Goal: Task Accomplishment & Management: Complete application form

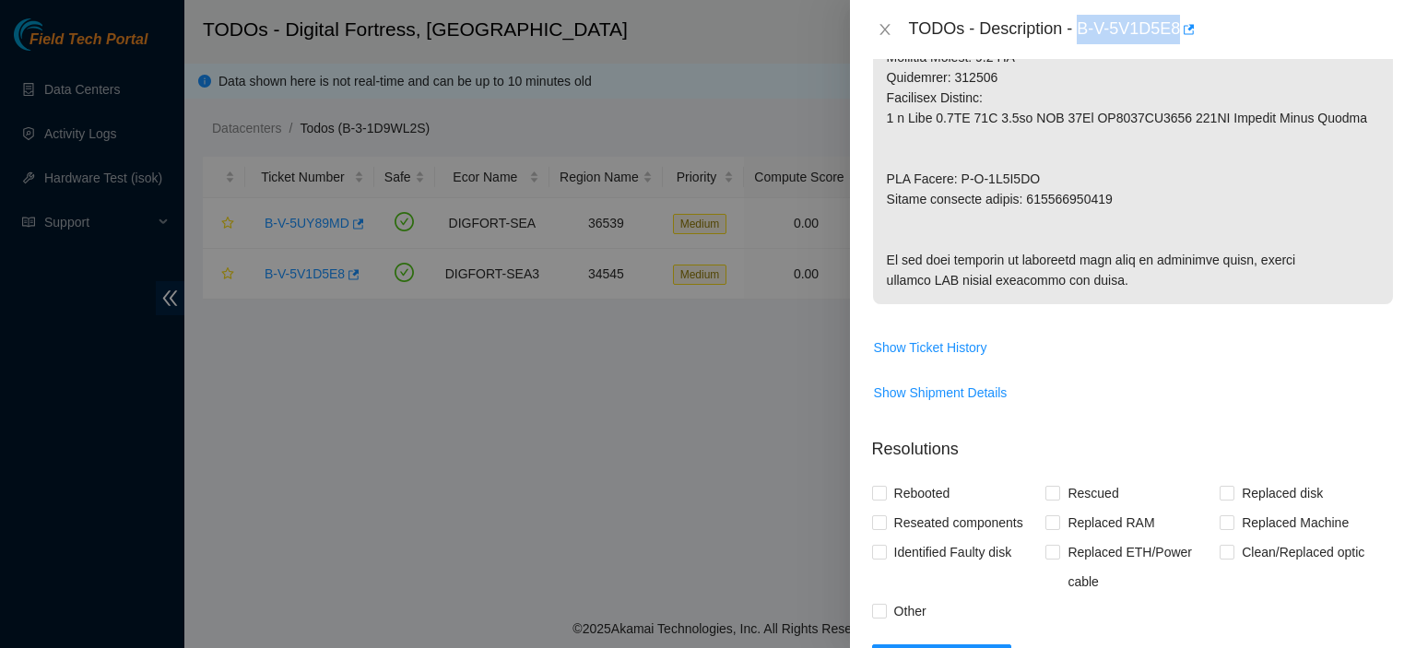
scroll to position [1084, 0]
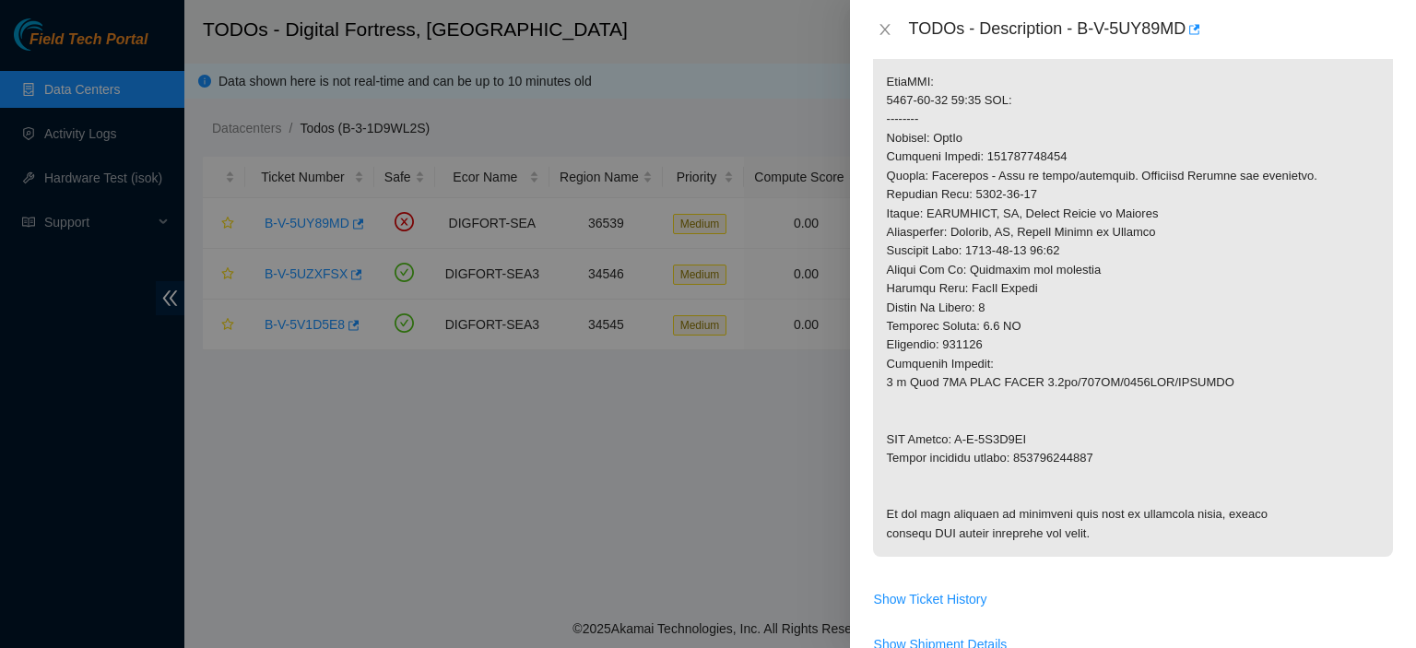
scroll to position [271, 0]
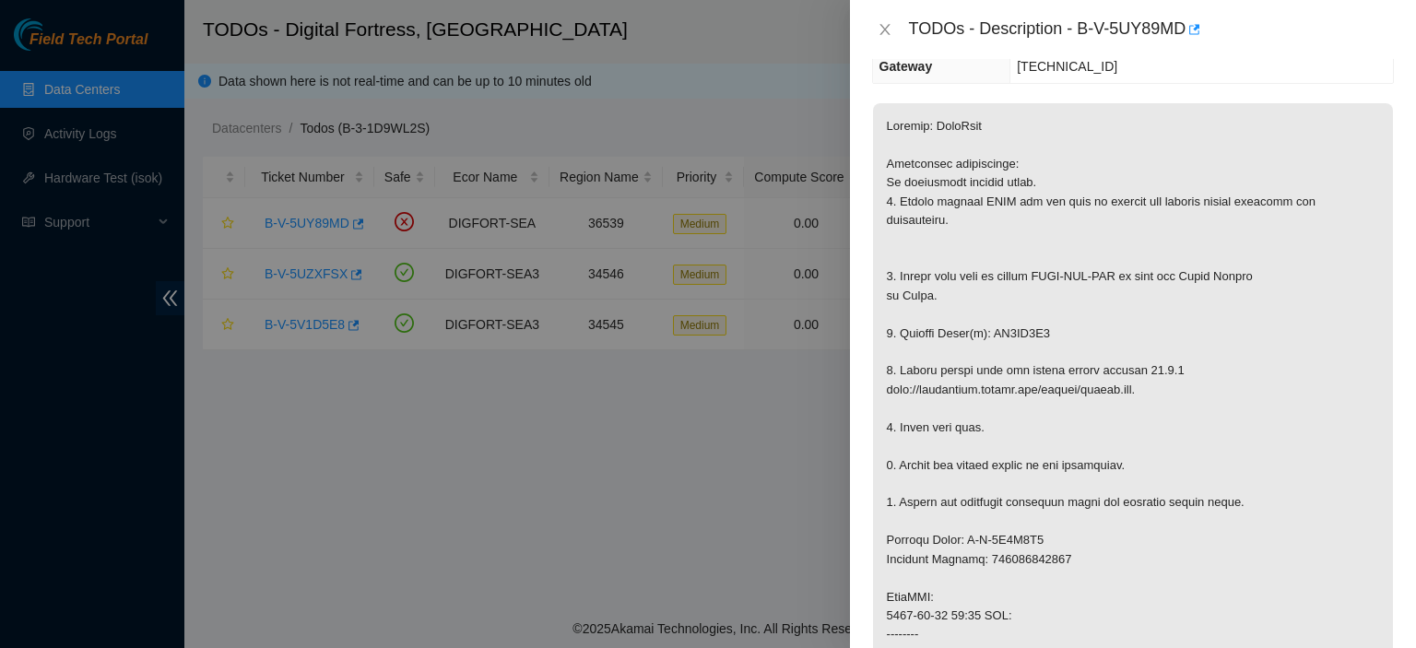
click at [1374, 328] on p at bounding box center [1133, 587] width 520 height 969
click at [1352, 257] on p at bounding box center [1133, 587] width 520 height 969
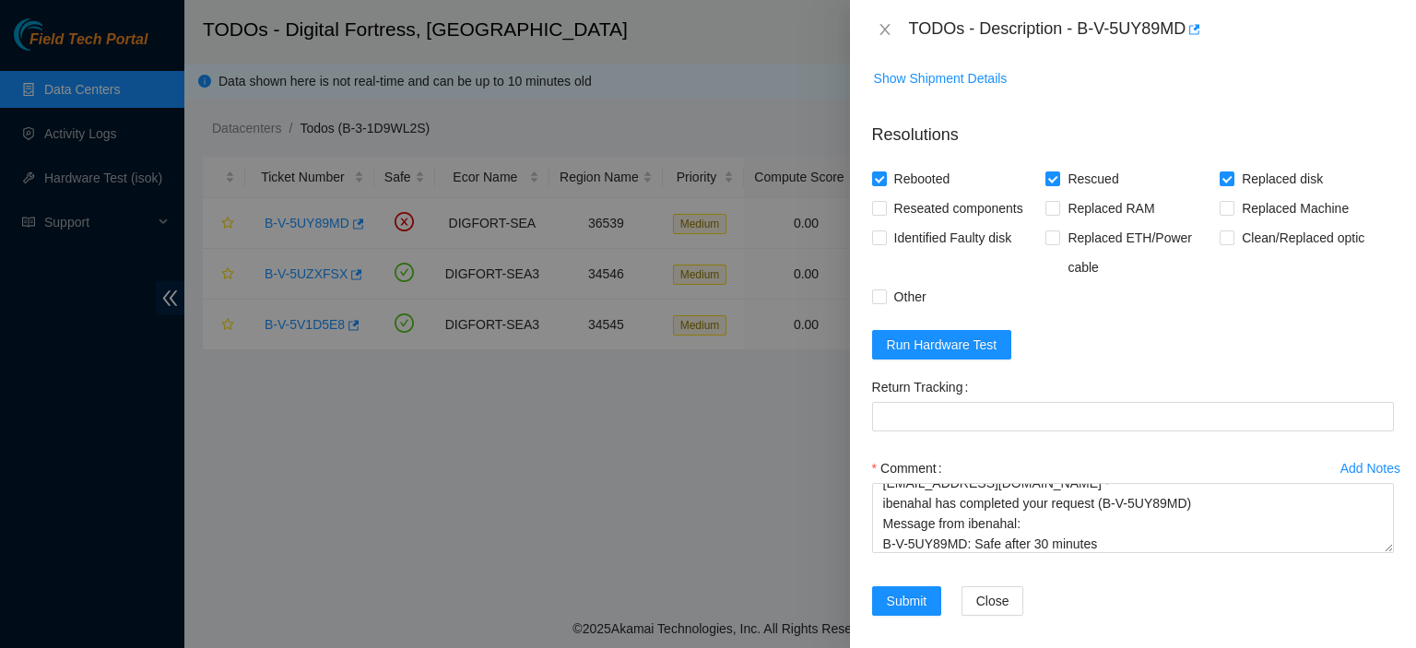
scroll to position [1438, 0]
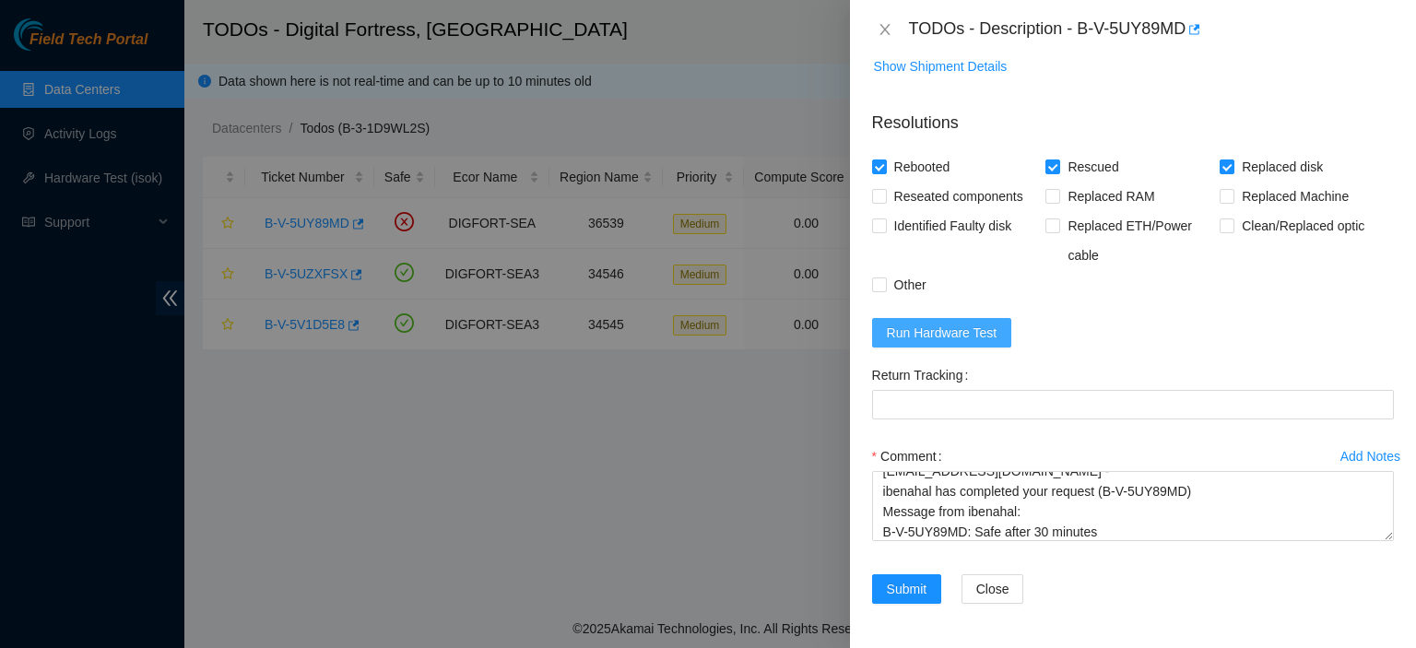
click at [927, 325] on span "Run Hardware Test" at bounding box center [942, 333] width 111 height 20
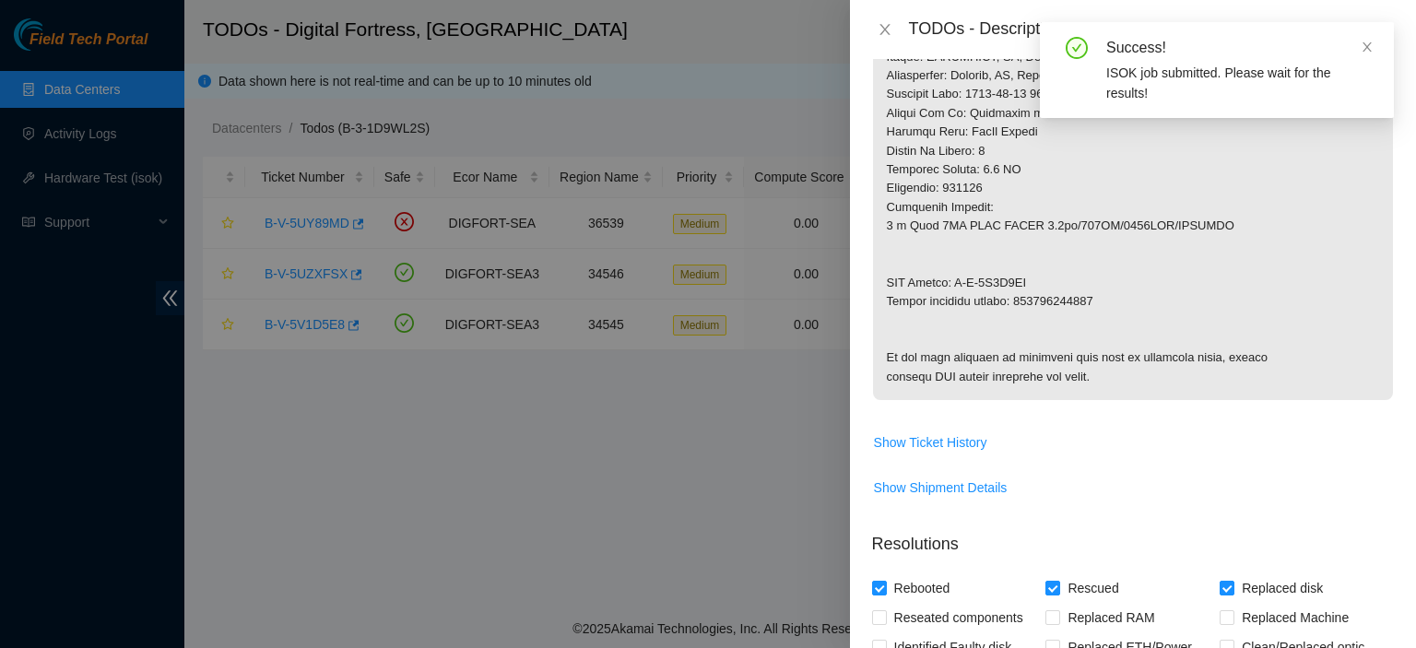
scroll to position [924, 0]
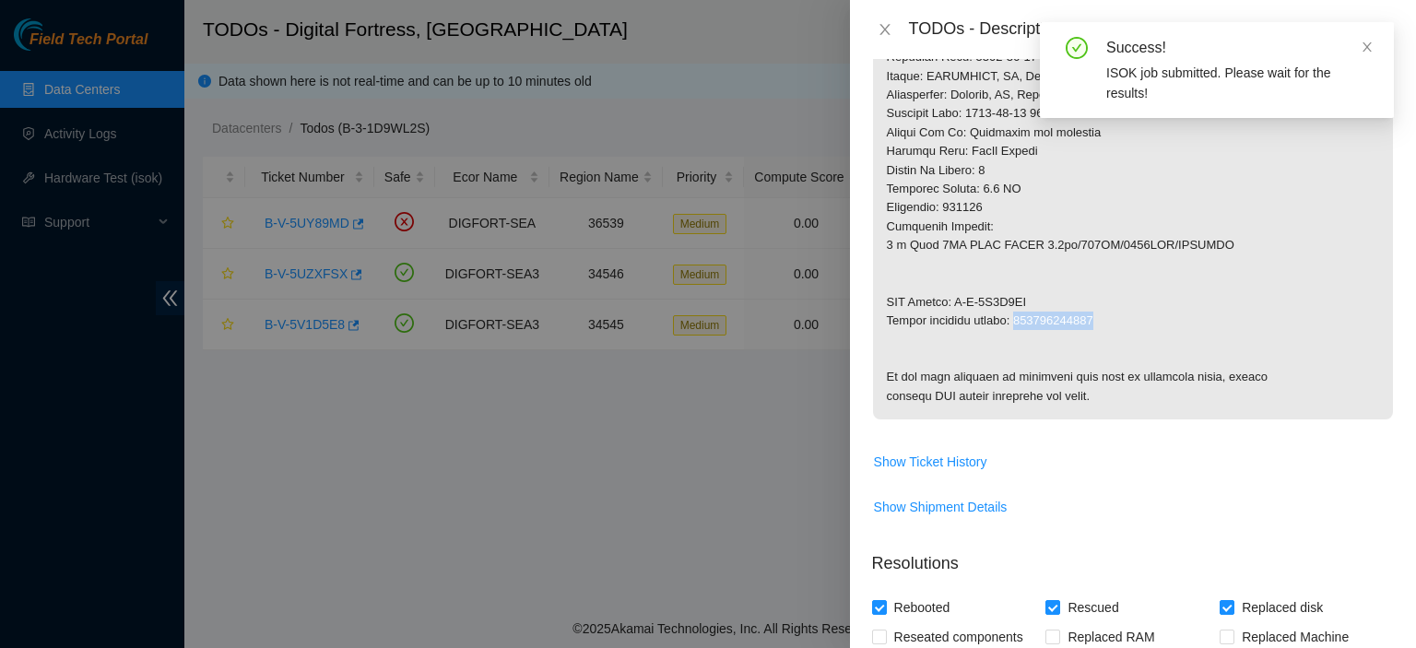
drag, startPoint x: 1018, startPoint y: 324, endPoint x: 1098, endPoint y: 317, distance: 80.5
copy p "450826216263"
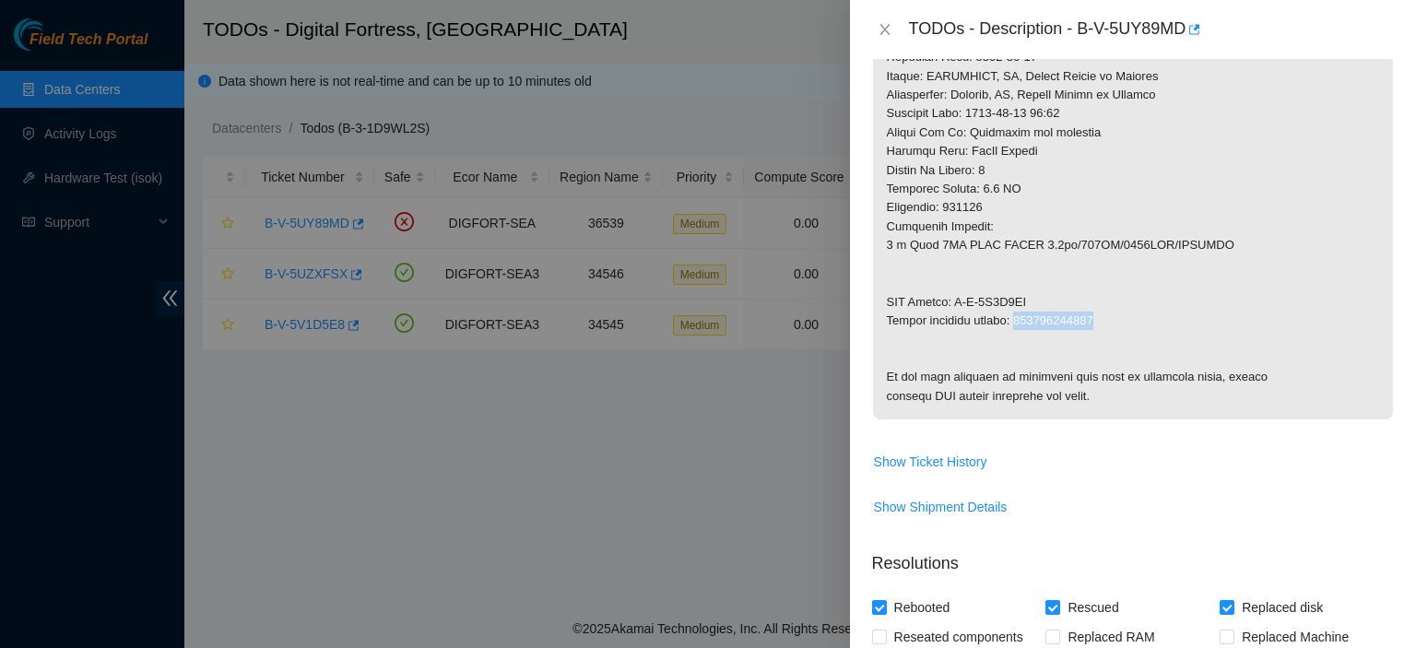
scroll to position [1438, 0]
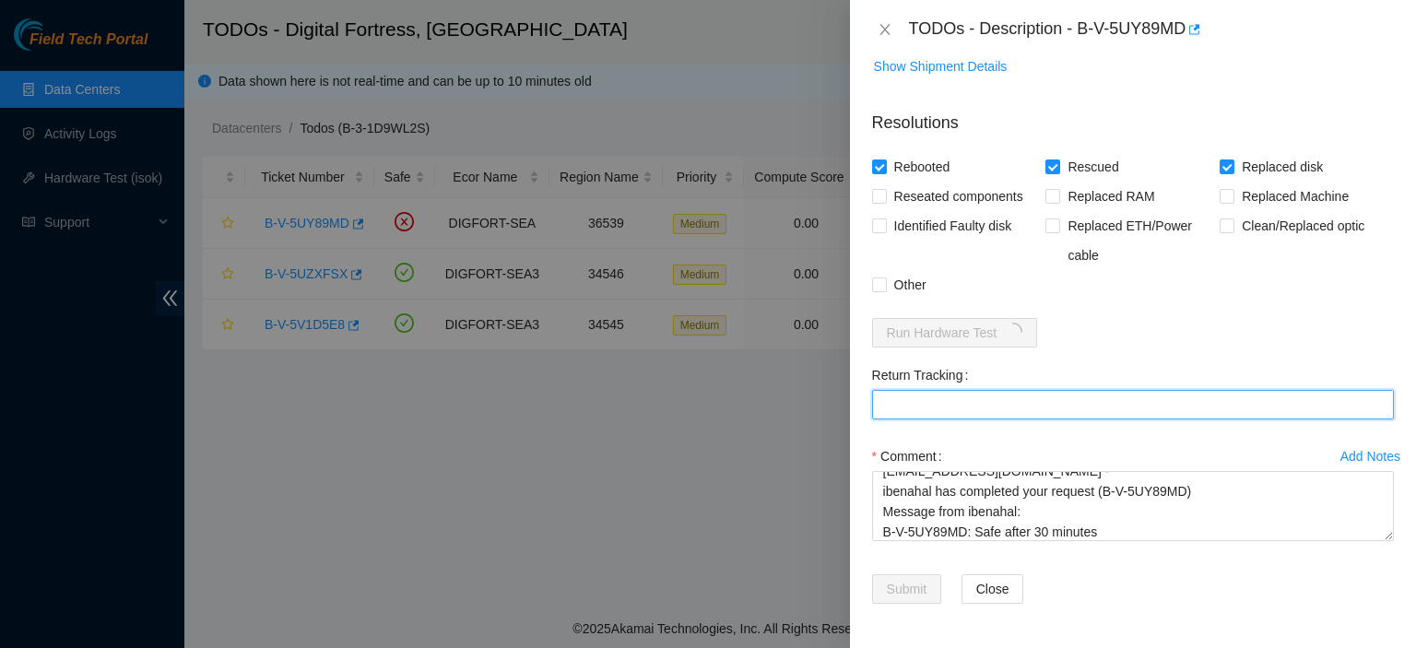
click at [959, 409] on Tracking "Return Tracking" at bounding box center [1133, 404] width 522 height 29
paste Tracking "450826216263"
type Tracking "450826216263"
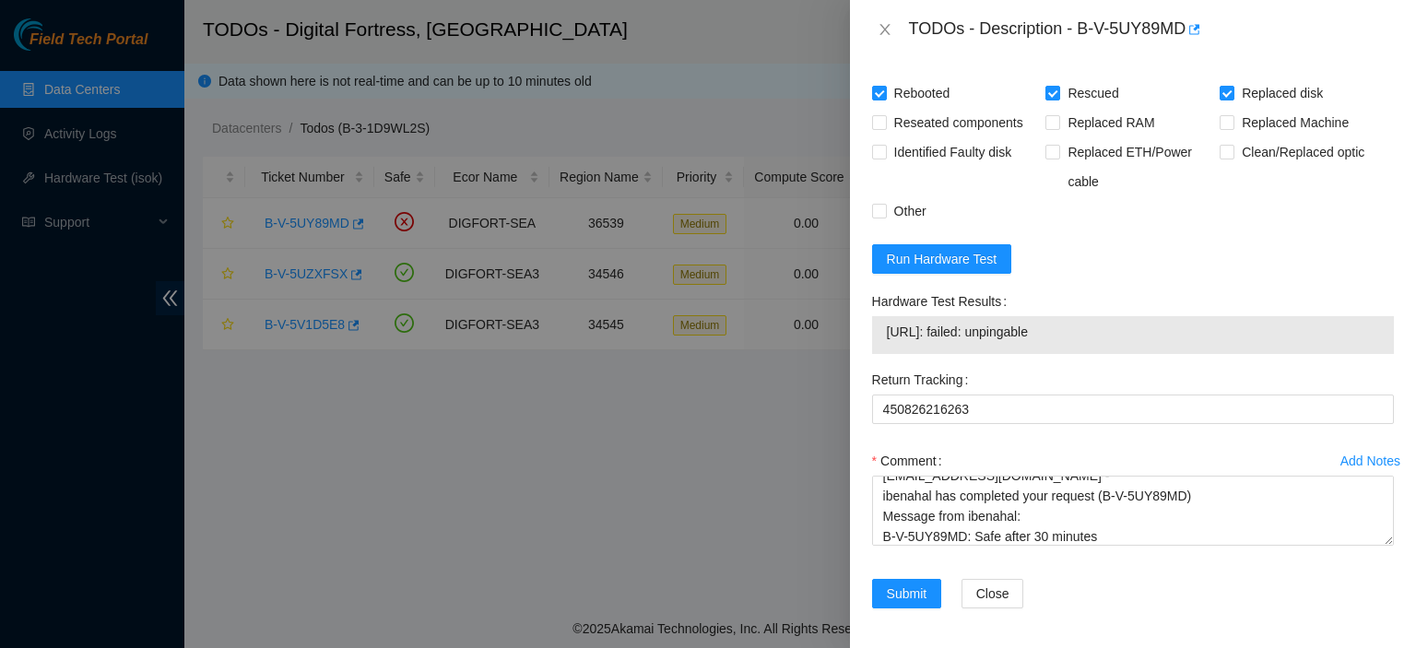
click at [1348, 196] on div "Clean/Replaced optic" at bounding box center [1306, 166] width 174 height 59
click at [935, 269] on span "Run Hardware Test" at bounding box center [942, 259] width 111 height 20
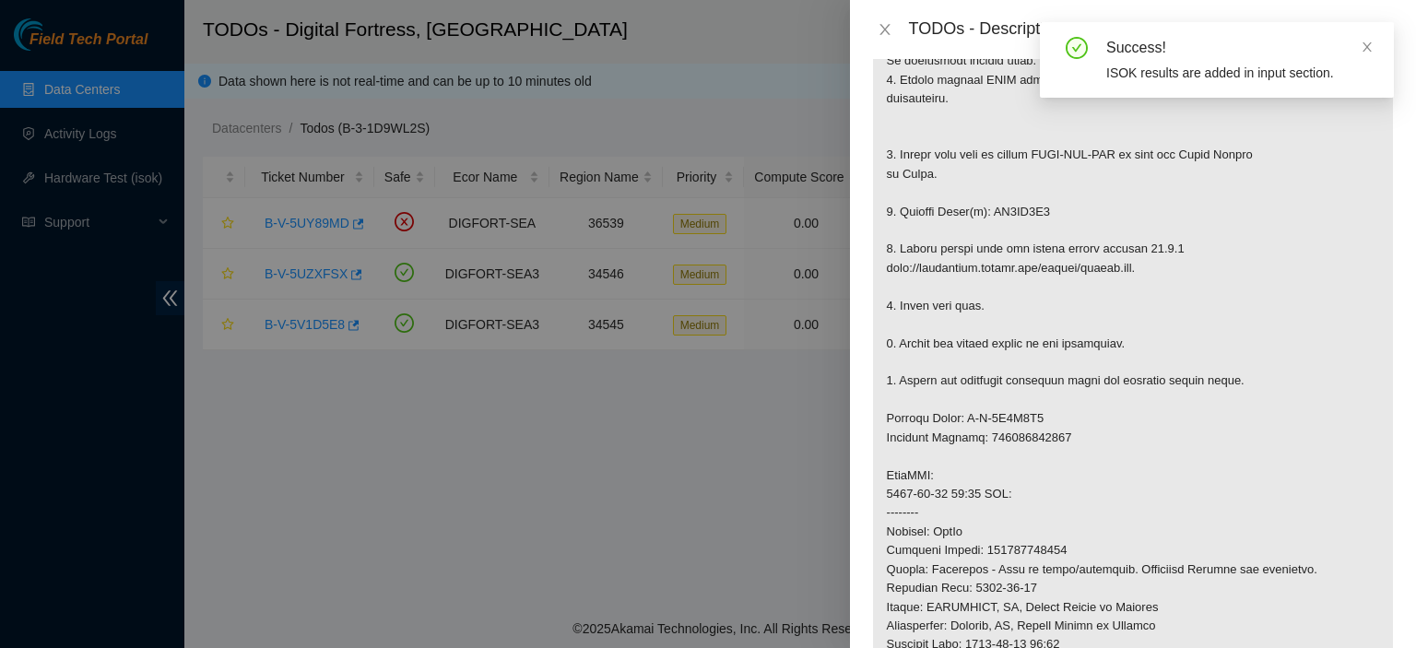
scroll to position [382, 0]
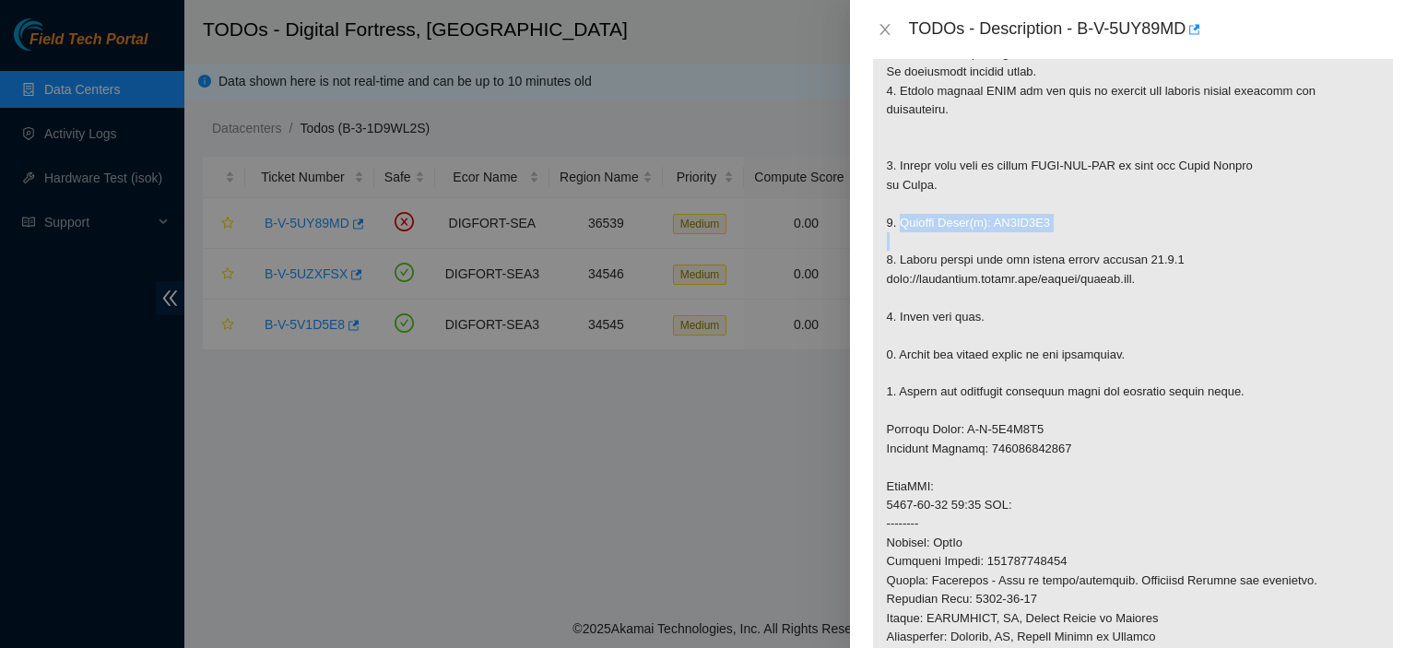
drag, startPoint x: 900, startPoint y: 223, endPoint x: 1085, endPoint y: 249, distance: 187.0
click at [1085, 249] on p at bounding box center [1133, 477] width 520 height 969
click at [912, 150] on p at bounding box center [1133, 477] width 520 height 969
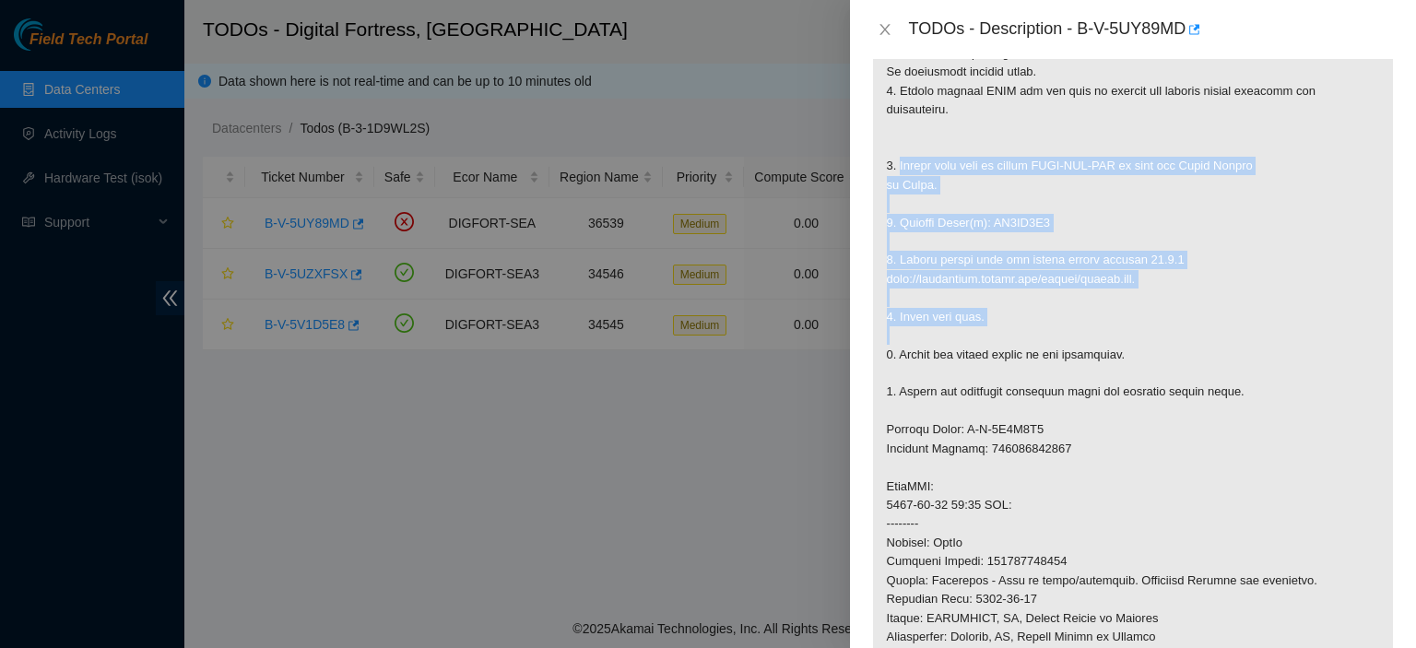
drag, startPoint x: 899, startPoint y: 169, endPoint x: 1190, endPoint y: 326, distance: 331.2
click at [1190, 326] on p at bounding box center [1133, 477] width 520 height 969
copy p "Safely shut down by typing CTRL-ALT-DEL or with the Power Button in Front. 2. R…"
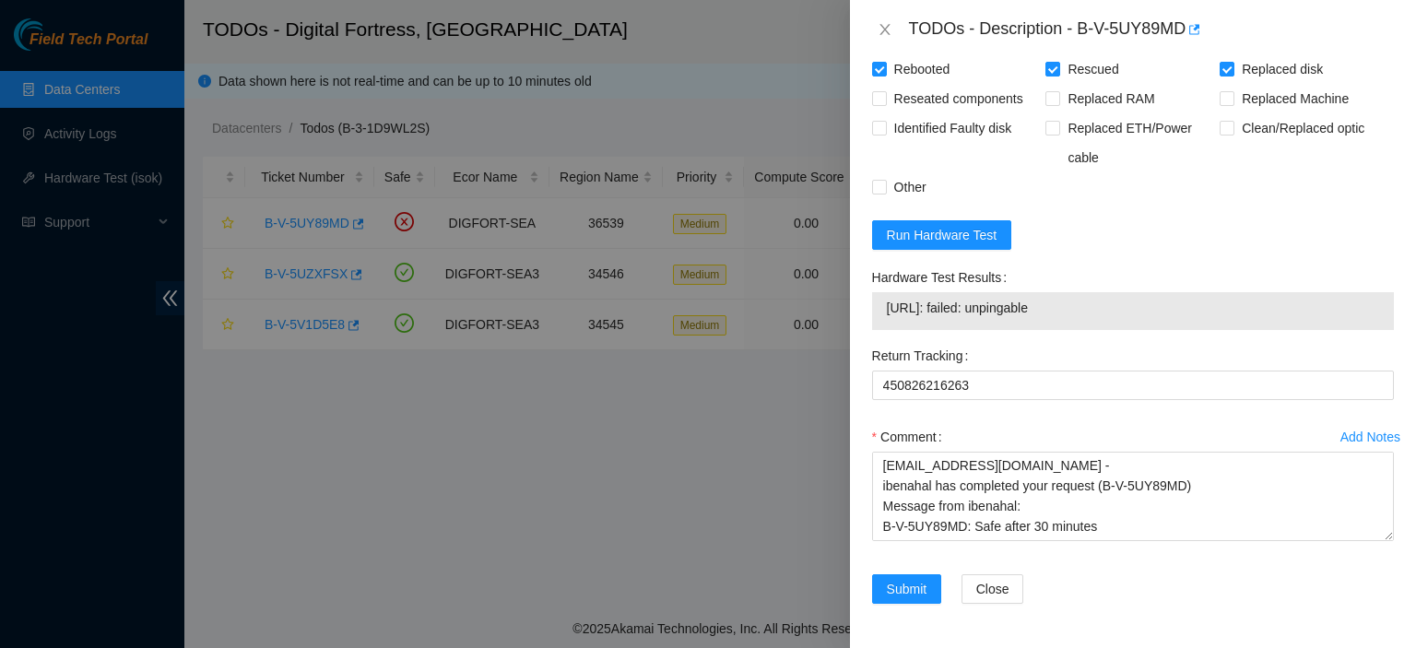
scroll to position [0, 0]
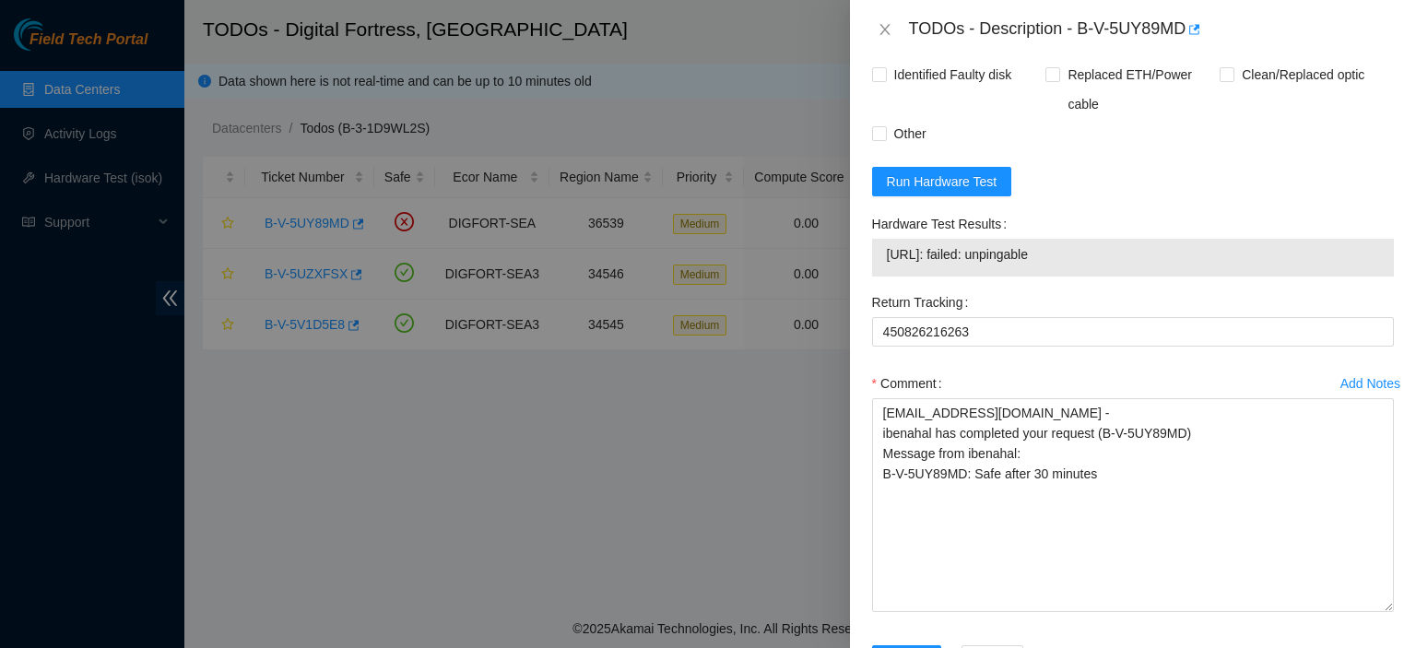
drag, startPoint x: 1365, startPoint y: 531, endPoint x: 1376, endPoint y: 675, distance: 144.2
click at [1376, 647] on html "Field Tech Portal Data Centers Activity Logs Hardware Test (isok) Support TODOs…" at bounding box center [708, 324] width 1416 height 648
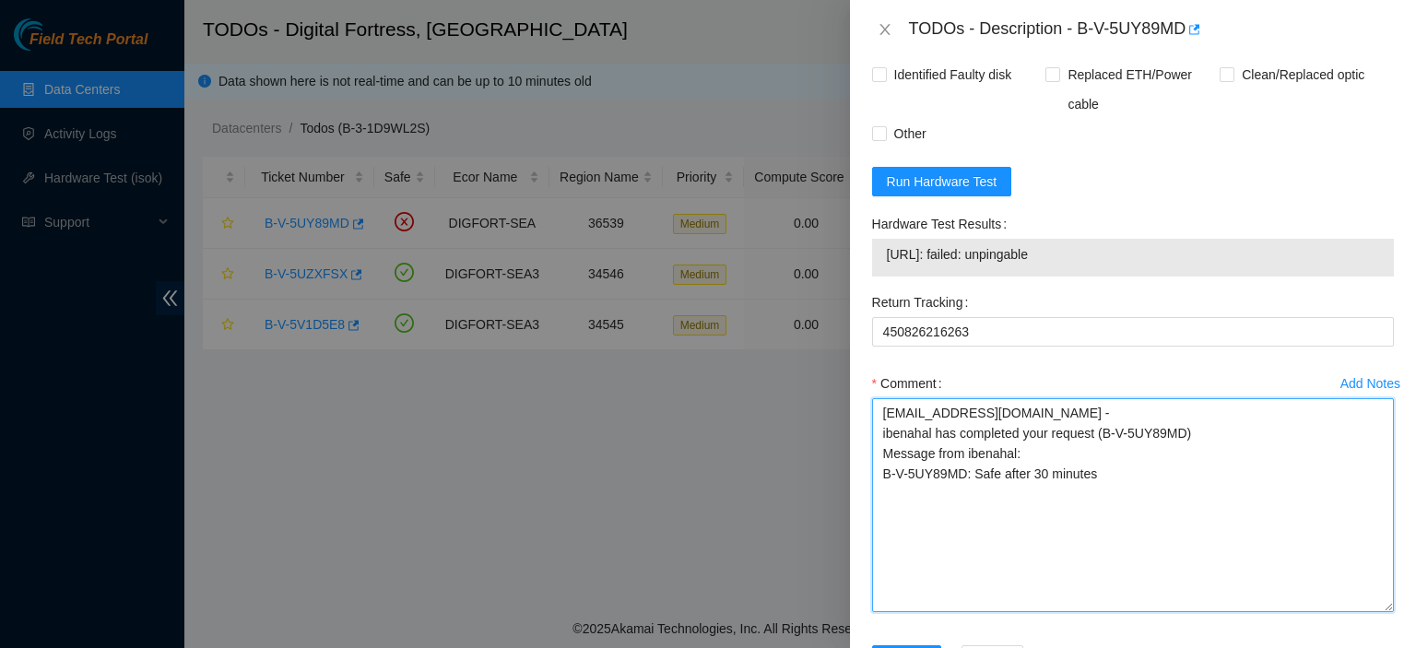
click at [1204, 563] on textarea "kbbyrne23@gmail.com - ibenahal has completed your request (B-V-5UY89MD) Message…" at bounding box center [1133, 505] width 522 height 214
paste textarea "Safely shut down by typing CTRL-ALT-DEL or with the Power Button in Front. 2. R…"
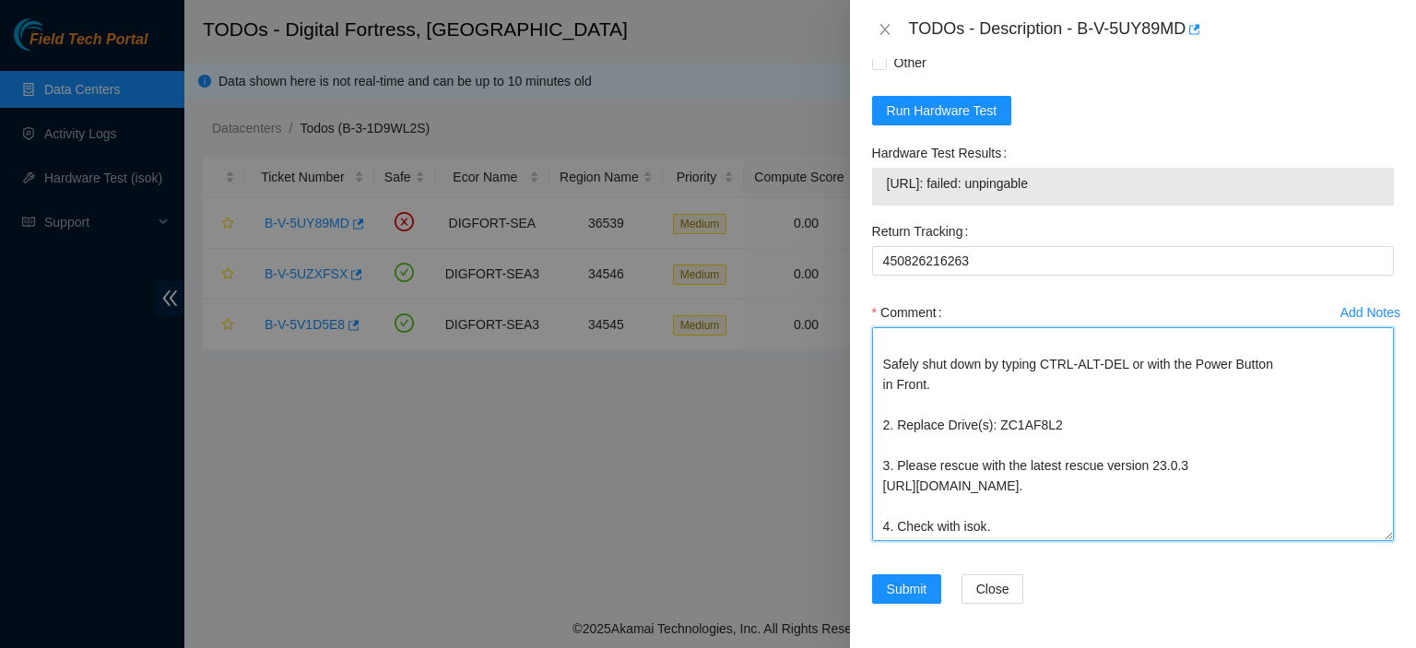
scroll to position [119, 0]
click at [1107, 393] on textarea "kbbyrne23@gmail.com - ibenahal has completed your request (B-V-5UY89MD) Message…" at bounding box center [1133, 434] width 522 height 214
click at [1018, 394] on textarea "kbbyrne23@gmail.com - ibenahal has completed your request (B-V-5UY89MD) Message…" at bounding box center [1133, 434] width 522 height 214
click at [906, 468] on textarea "kbbyrne23@gmail.com - ibenahal has completed your request (B-V-5UY89MD) Message…" at bounding box center [1133, 434] width 522 height 214
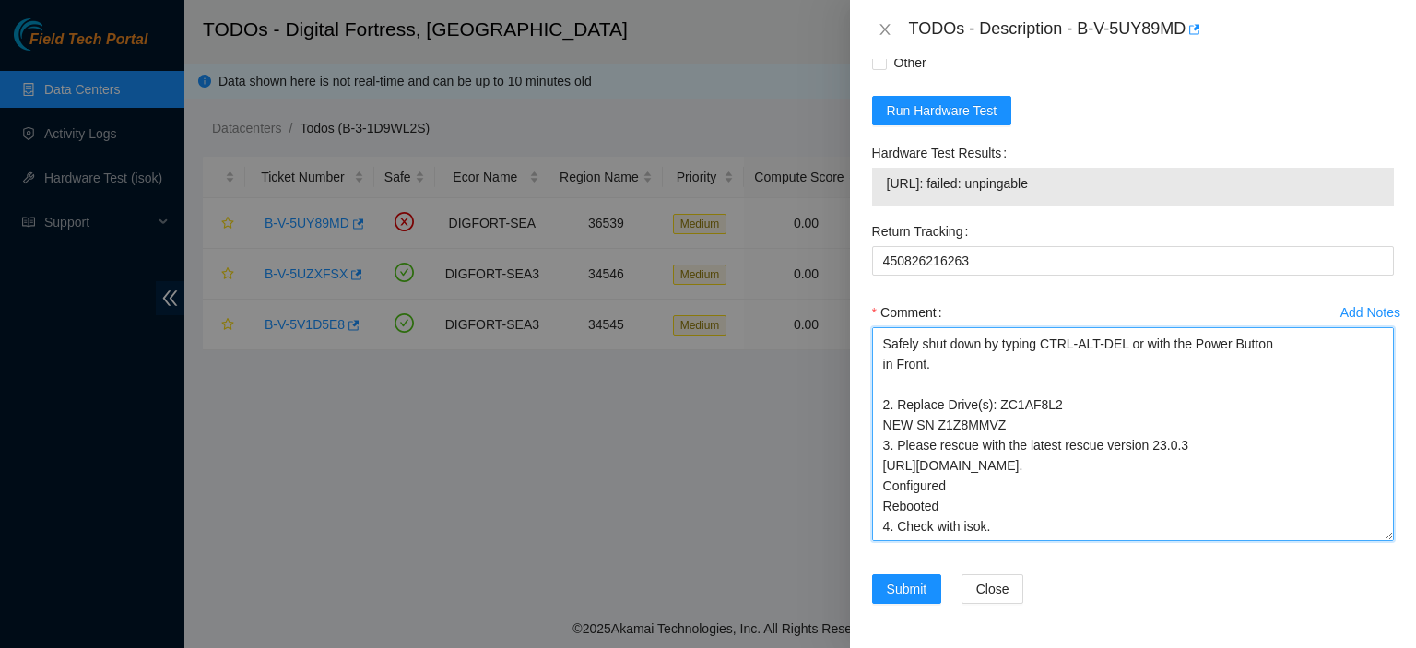
drag, startPoint x: 876, startPoint y: 512, endPoint x: 1021, endPoint y: 512, distance: 145.6
click at [1021, 512] on textarea "kbbyrne23@gmail.com - ibenahal has completed your request (B-V-5UY89MD) Message…" at bounding box center [1133, 434] width 522 height 214
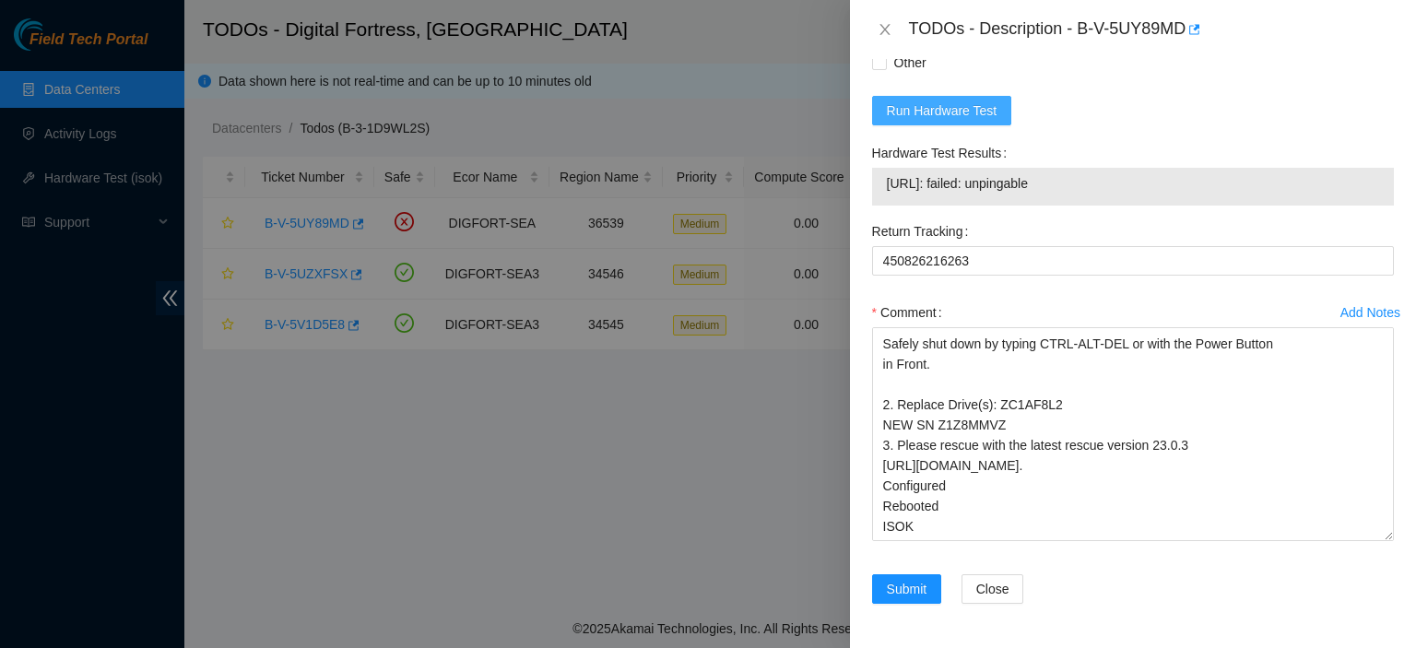
click at [936, 109] on span "Run Hardware Test" at bounding box center [942, 110] width 111 height 20
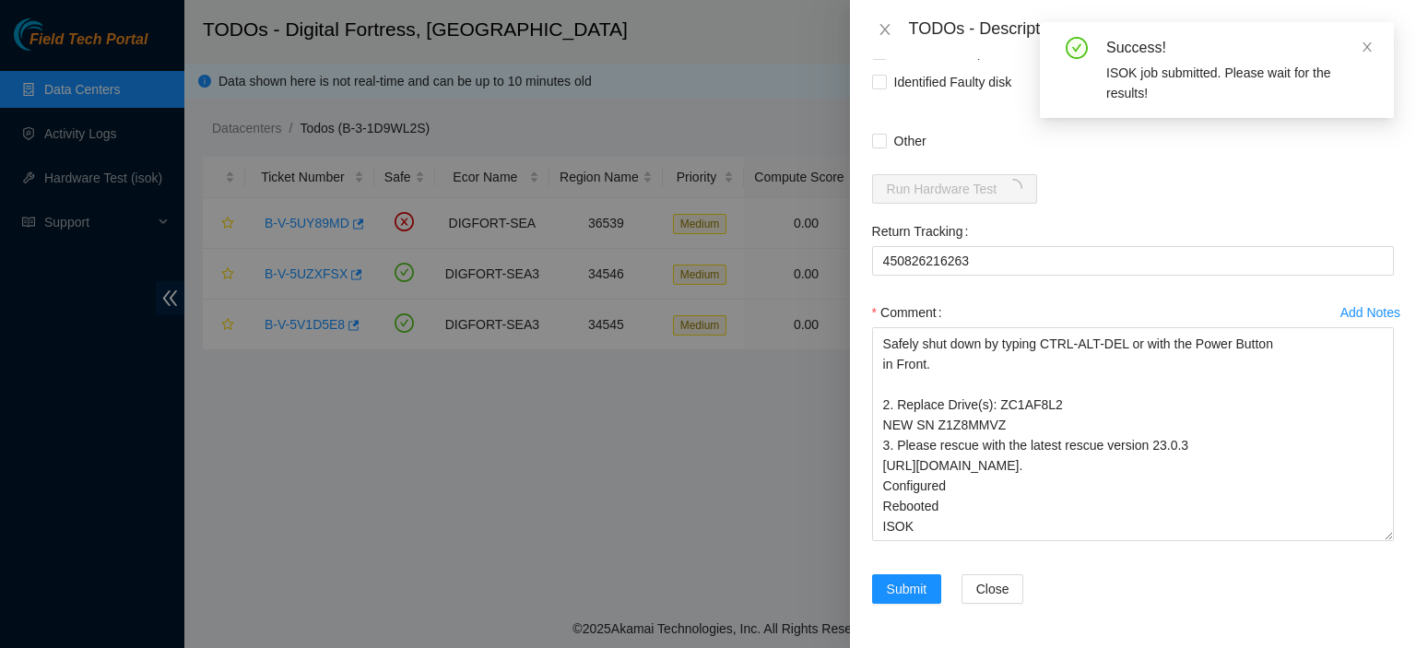
scroll to position [1560, 0]
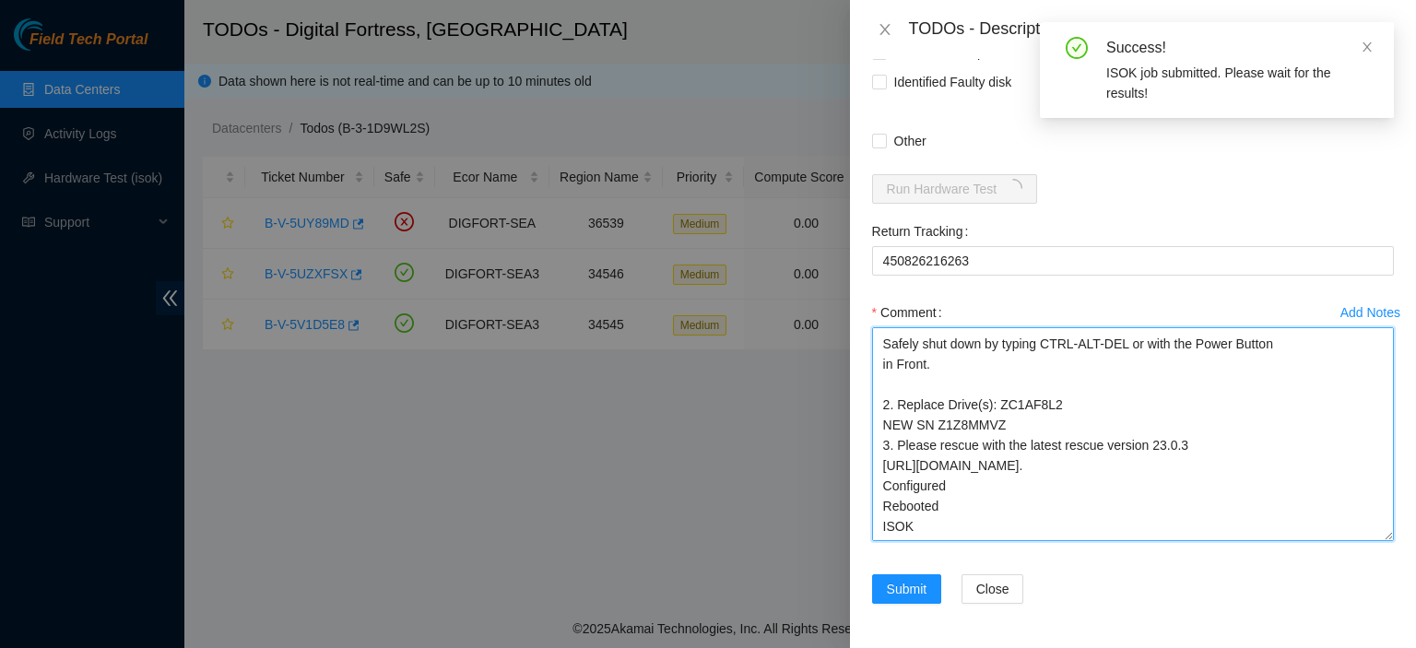
click at [1010, 375] on textarea "kbbyrne23@gmail.com - ibenahal has completed your request (B-V-5UY89MD) Message…" at bounding box center [1133, 434] width 522 height 214
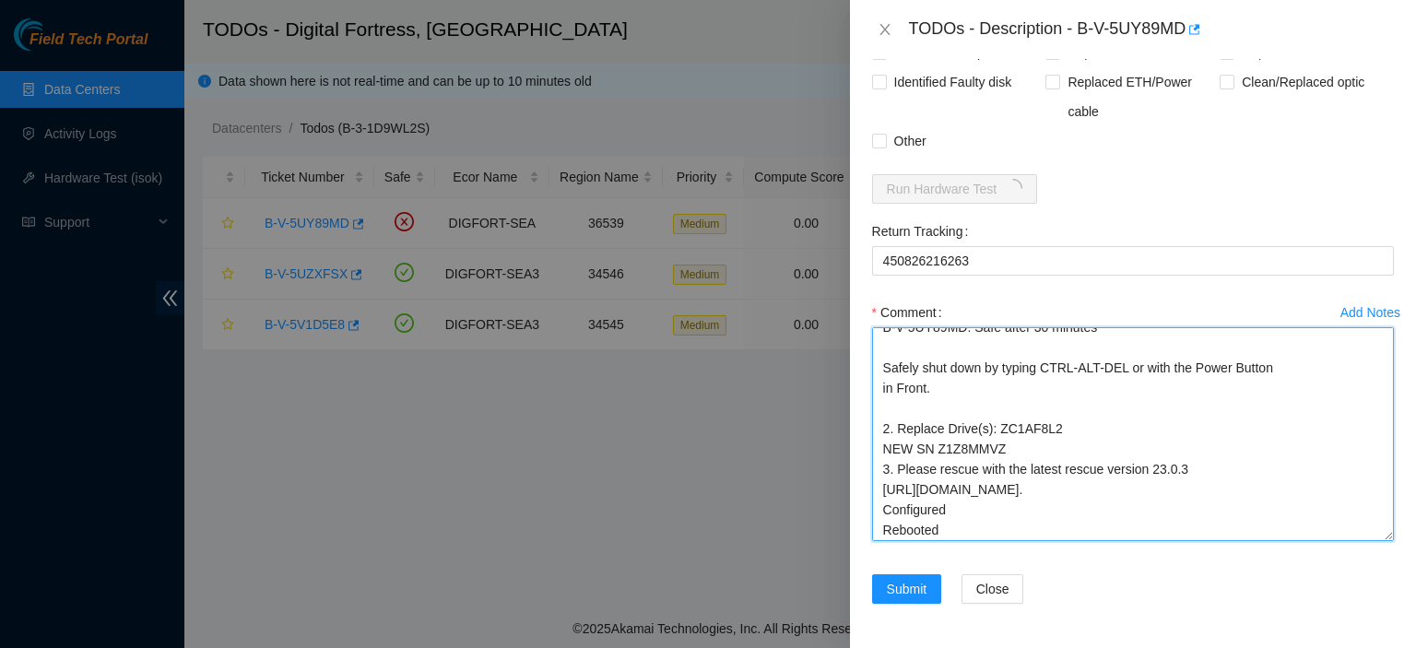
scroll to position [69, 0]
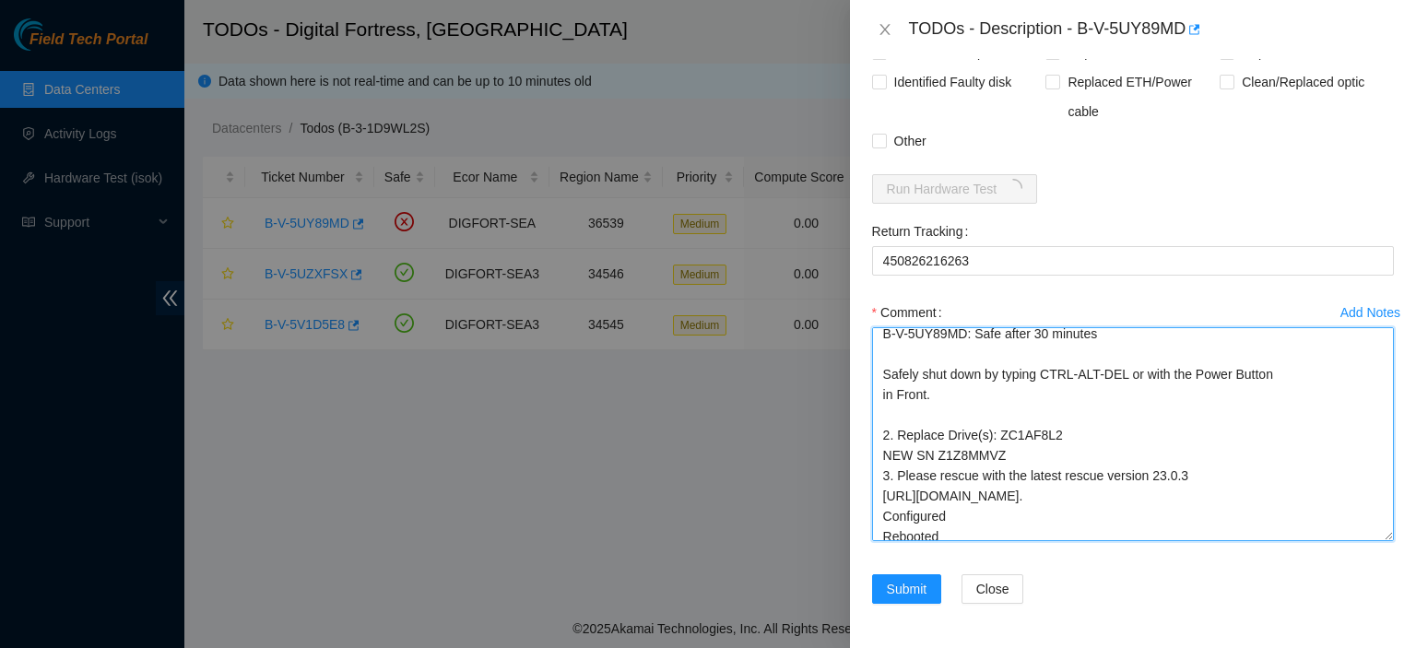
click at [987, 430] on textarea "kbbyrne23@gmail.com - ibenahal has completed your request (B-V-5UY89MD) Message…" at bounding box center [1133, 434] width 522 height 214
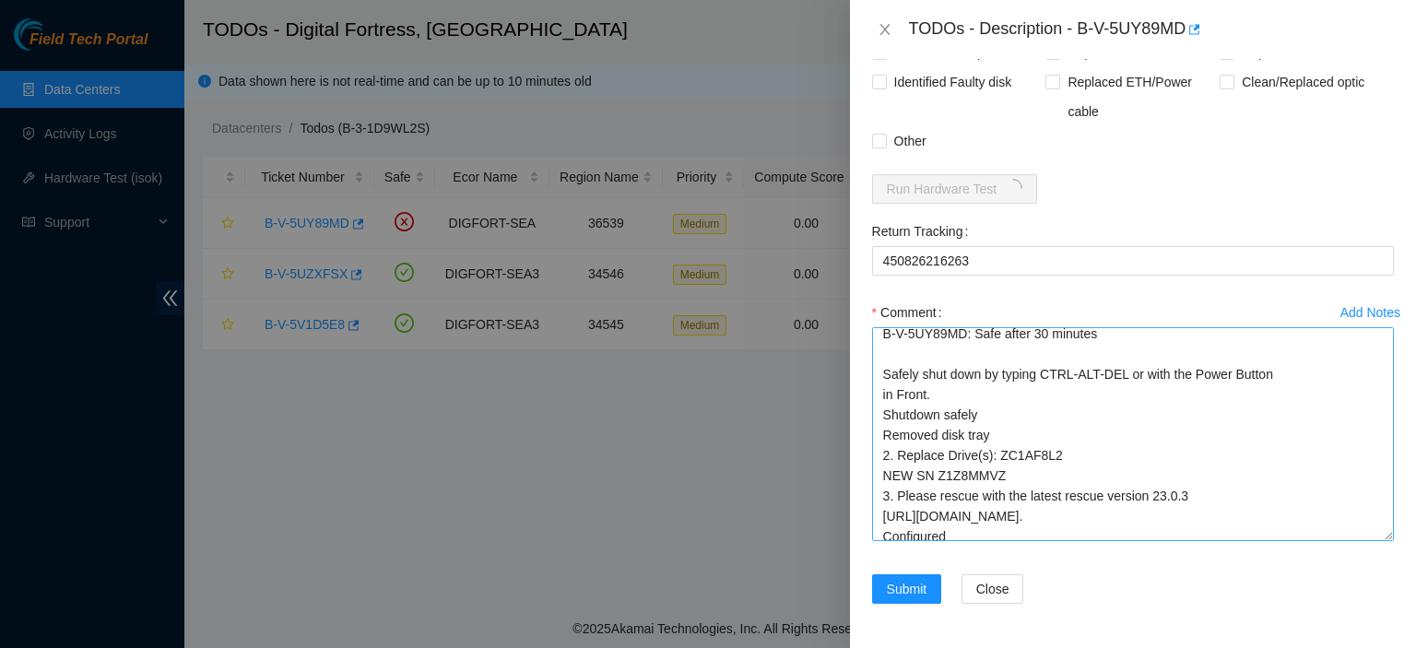
drag, startPoint x: 1387, startPoint y: 436, endPoint x: 1218, endPoint y: 475, distance: 174.0
click at [1383, 469] on div "Problem Type Hardware Sub Type Tier 1 - Secure Rack Number DF05.F.15 Machine Nu…" at bounding box center [1133, 353] width 566 height 589
click at [1112, 499] on textarea "kbbyrne23@gmail.com - ibenahal has completed your request (B-V-5UY89MD) Message…" at bounding box center [1133, 434] width 522 height 214
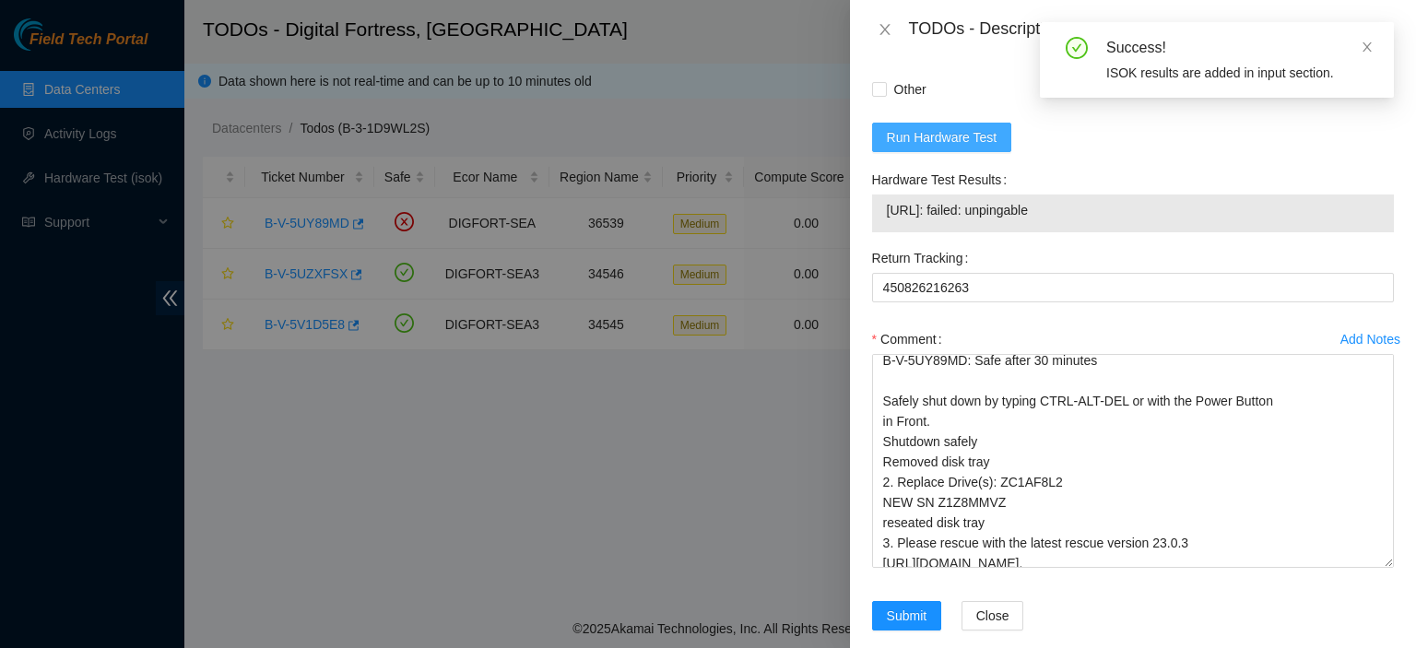
click at [959, 147] on span "Run Hardware Test" at bounding box center [942, 137] width 111 height 20
click at [1334, 221] on form "Resolutions Rebooted Rescued Replaced disk Reseated components Replaced RAM Rep…" at bounding box center [1133, 276] width 522 height 752
click at [1335, 220] on form "Resolutions Rebooted Rescued Replaced disk Reseated components Replaced RAM Rep…" at bounding box center [1133, 276] width 522 height 752
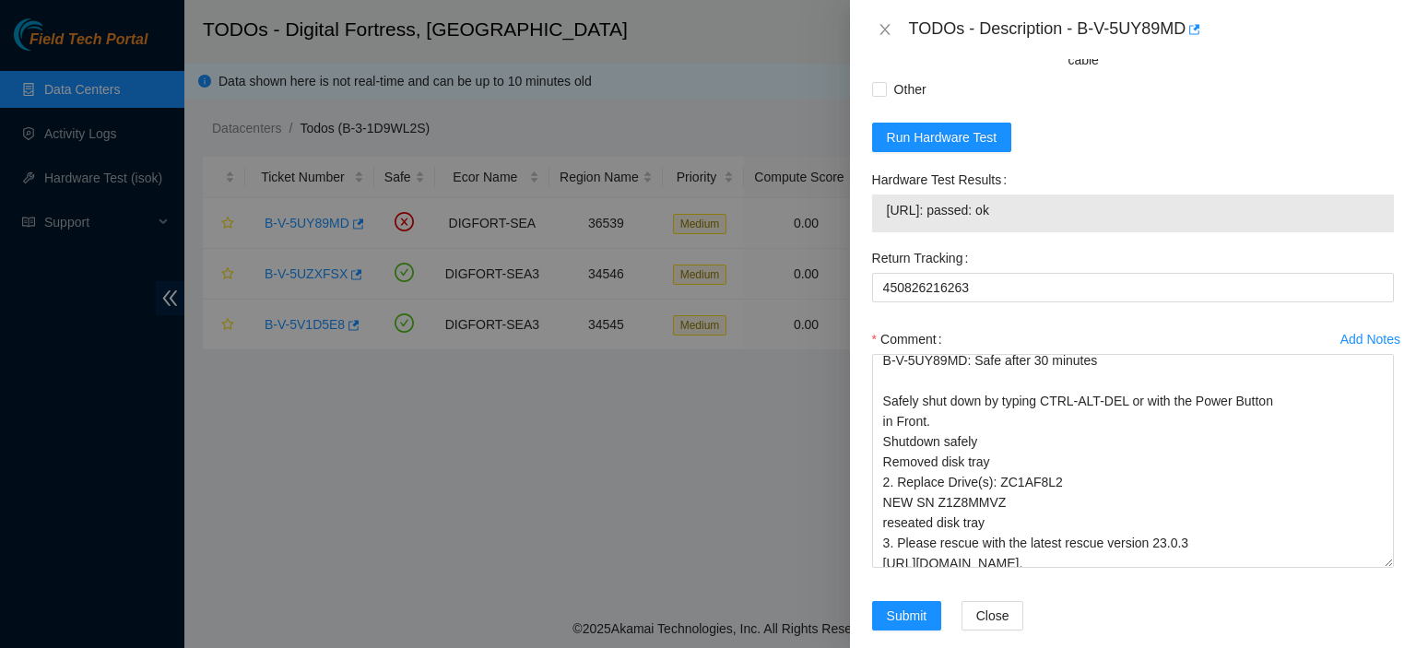
drag, startPoint x: 1047, startPoint y: 290, endPoint x: 875, endPoint y: 294, distance: 172.4
click at [875, 232] on div "184.28.50.223: passed: ok" at bounding box center [1133, 213] width 522 height 38
copy tbody "184.28.50.223: passed: ok"
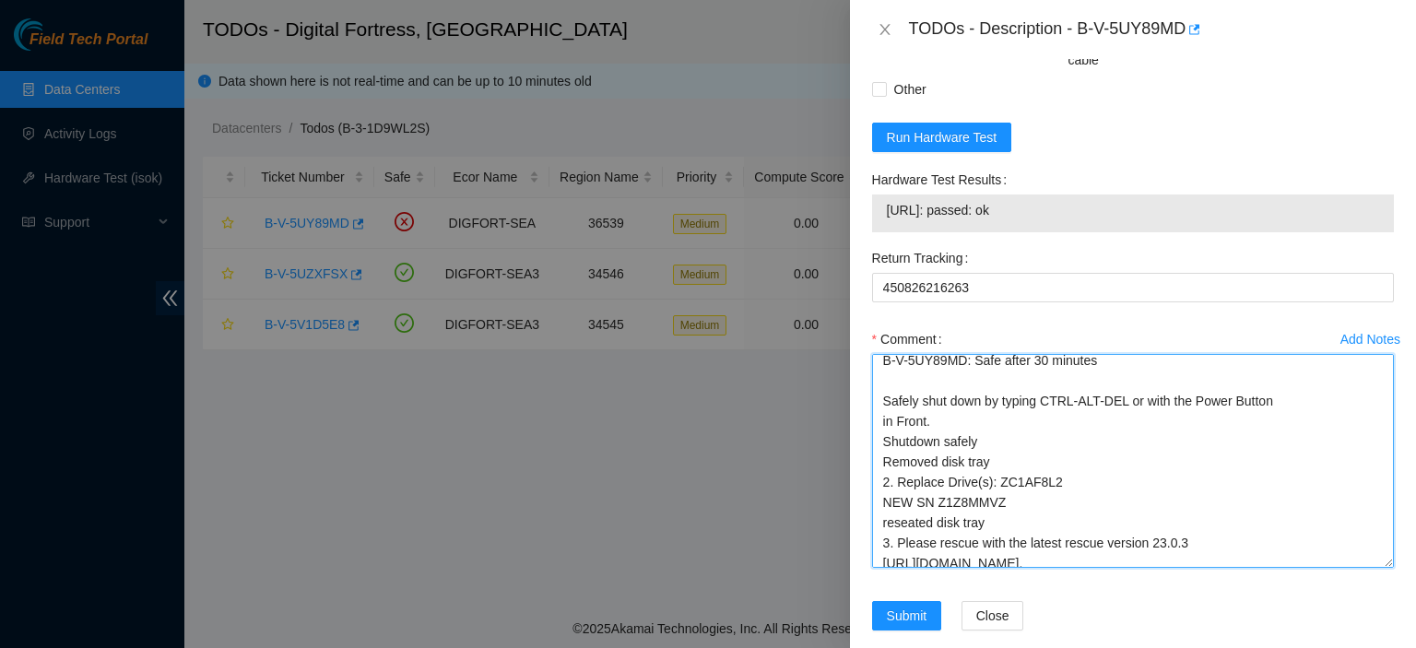
scroll to position [180, 0]
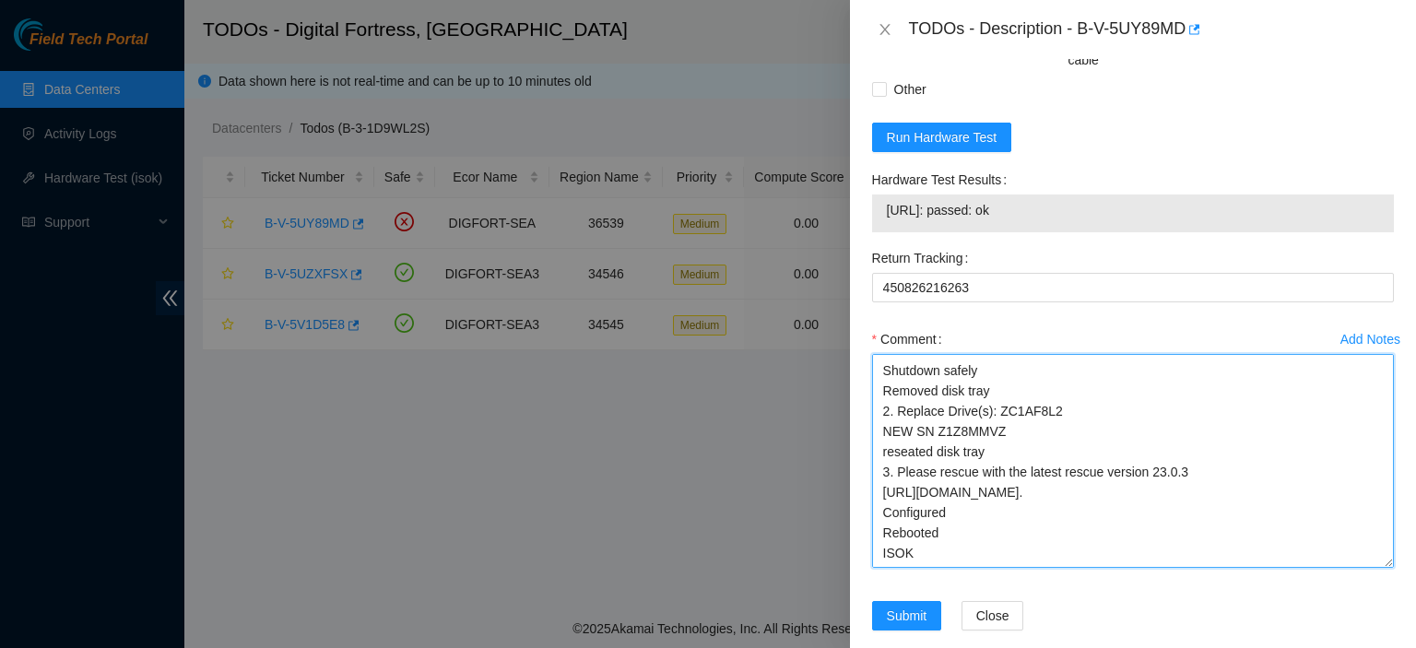
click at [1128, 568] on textarea "kbbyrne23@gmail.com - ibenahal has completed your request (B-V-5UY89MD) Message…" at bounding box center [1133, 461] width 522 height 214
paste textarea "184.28.50.223: passed: ok"
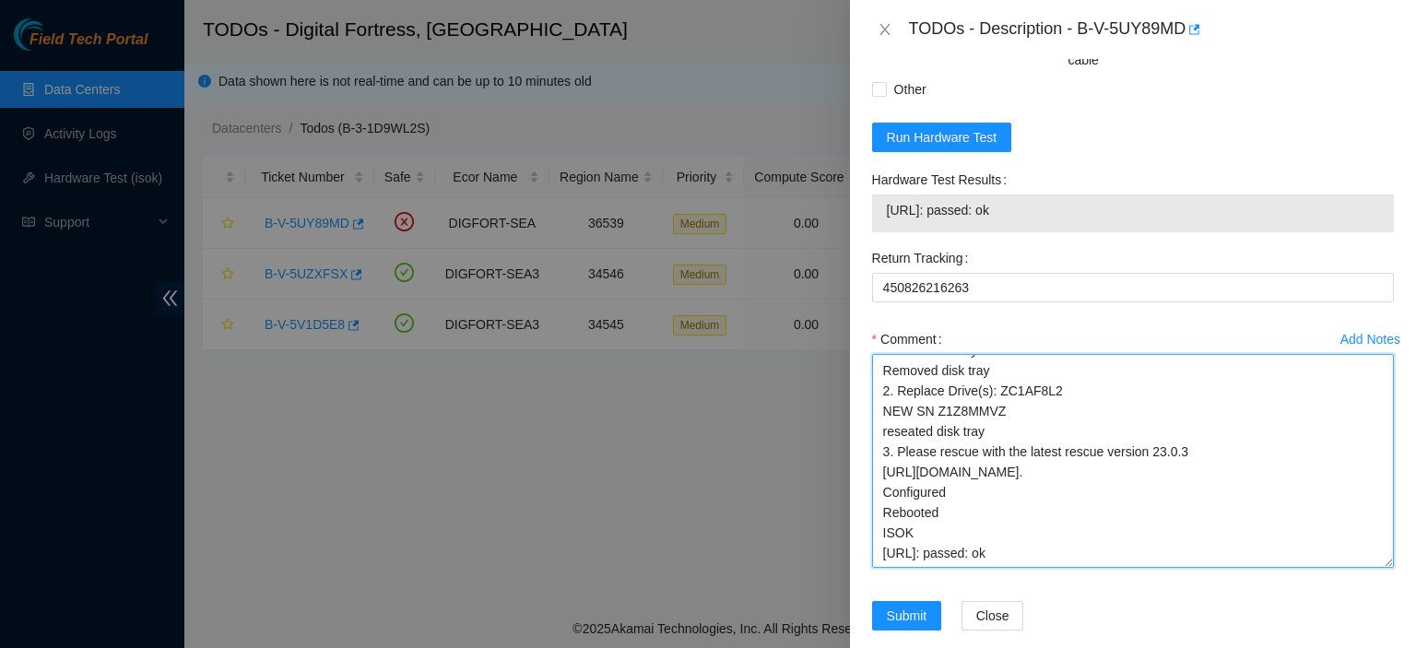
type textarea "kbbyrne23@gmail.com - ibenahal has completed your request (B-V-5UY89MD) Message…"
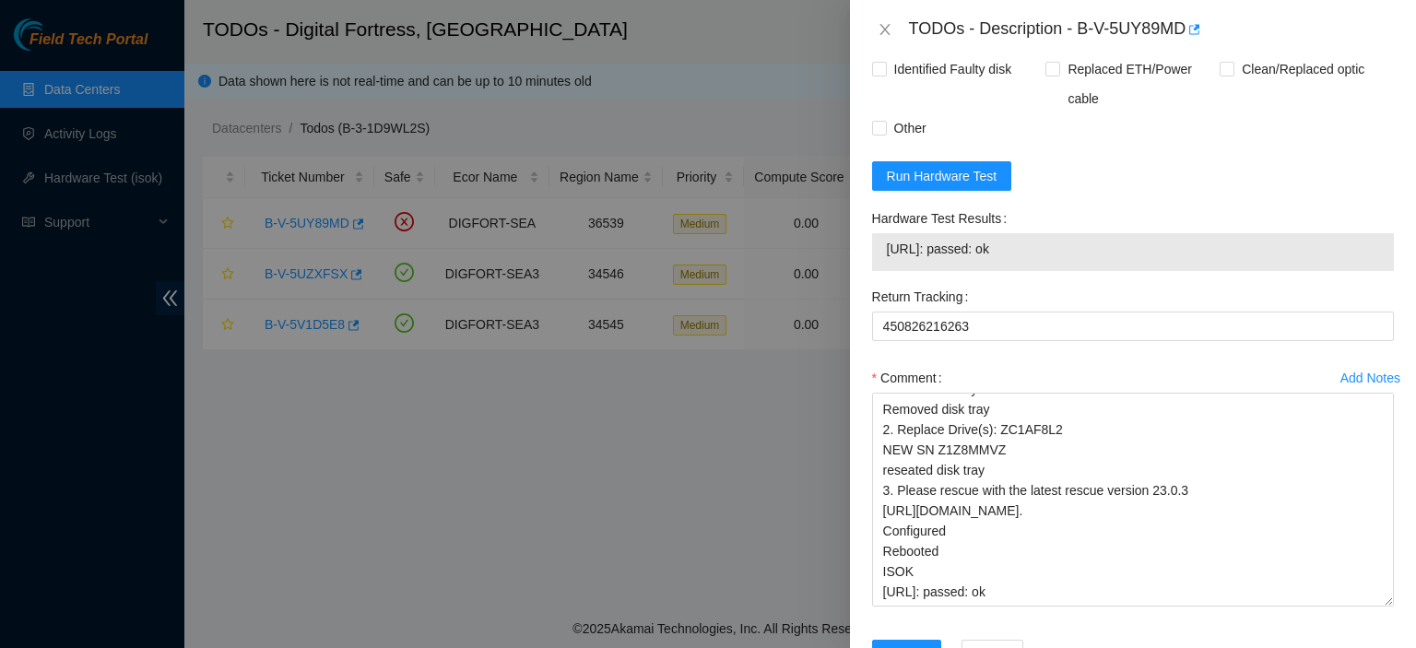
scroll to position [1524, 0]
click at [874, 131] on input "Other" at bounding box center [878, 124] width 13 height 13
checkbox input "true"
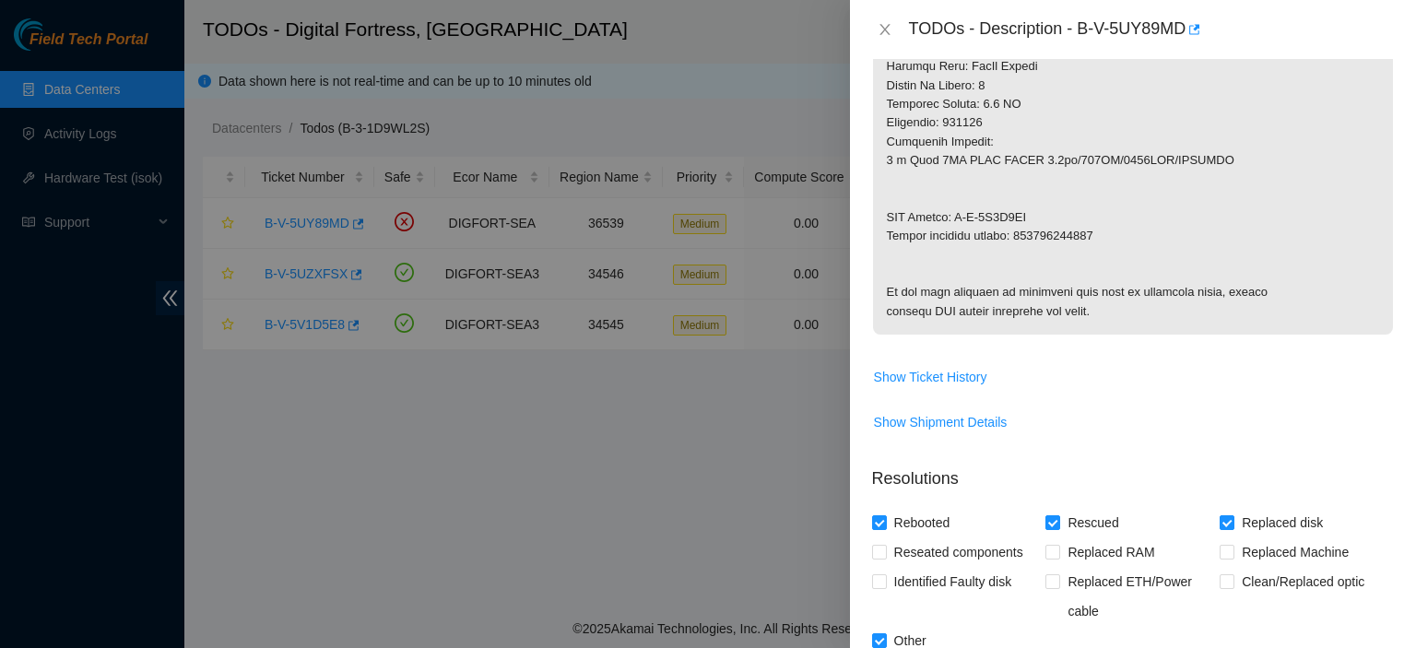
scroll to position [1660, 0]
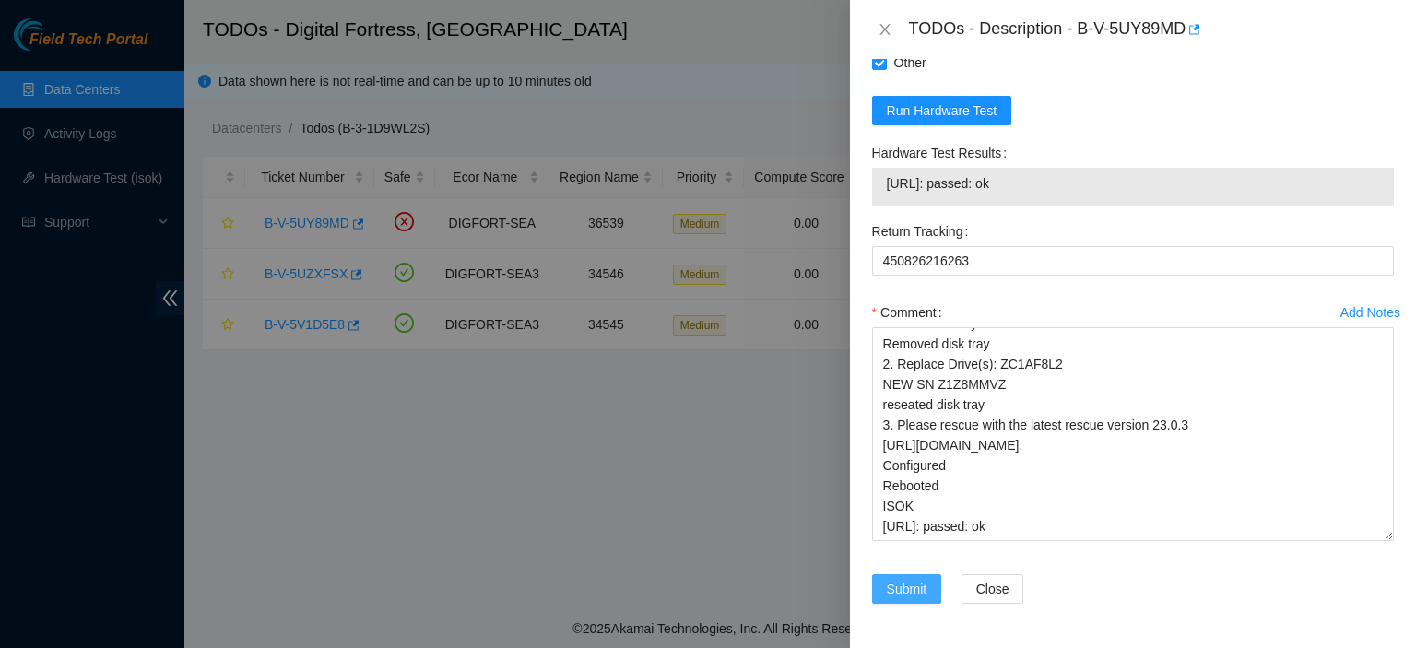
click at [889, 583] on span "Submit" at bounding box center [907, 589] width 41 height 20
click at [1317, 98] on form "Resolutions Rebooted Rescued Replaced disk Reseated components Replaced RAM Rep…" at bounding box center [1133, 250] width 522 height 752
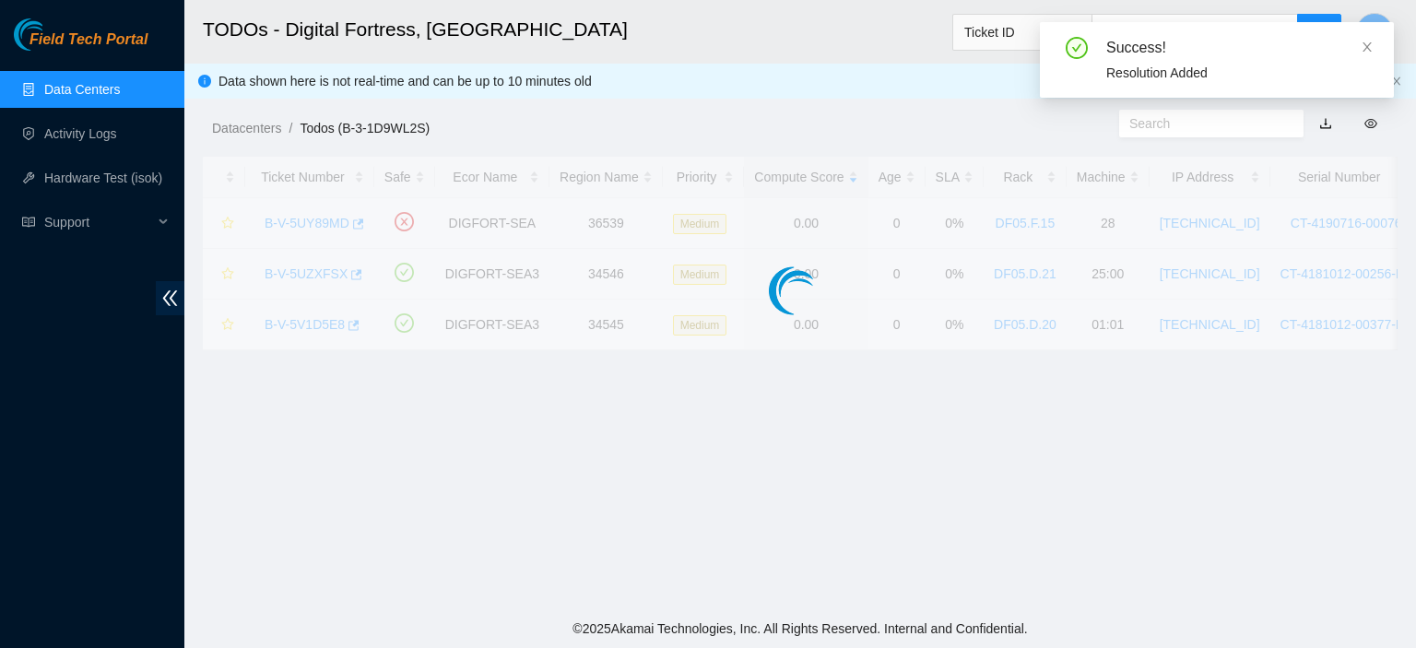
scroll to position [567, 0]
